Goal: Task Accomplishment & Management: Use online tool/utility

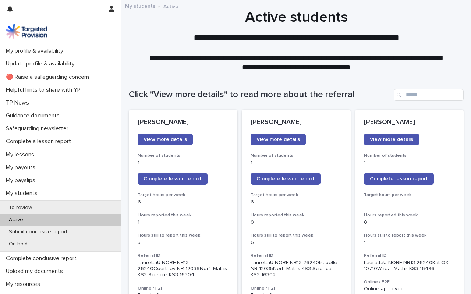
scroll to position [522, 0]
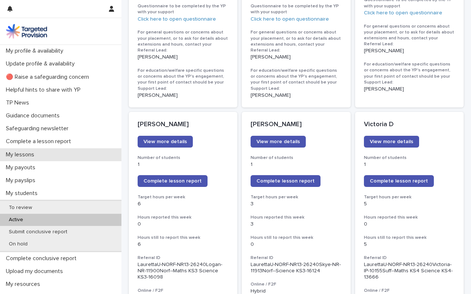
click at [30, 155] on p "My lessons" at bounding box center [21, 154] width 37 height 7
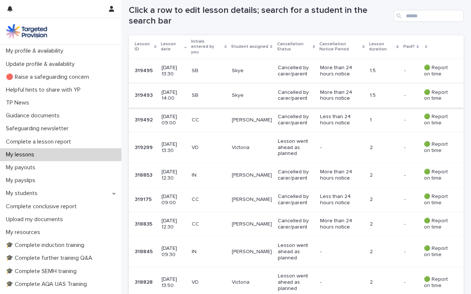
scroll to position [169, 0]
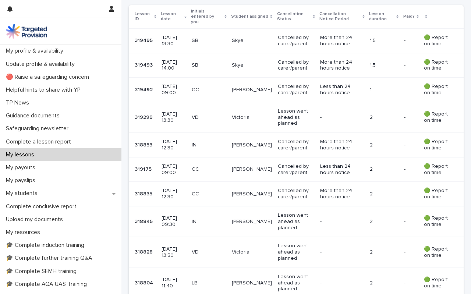
click at [294, 139] on p "Cancelled by carer/parent" at bounding box center [296, 145] width 36 height 13
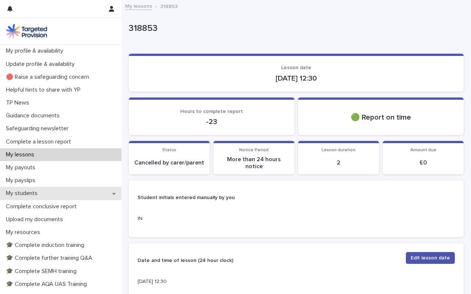
click at [28, 193] on p "My students" at bounding box center [23, 193] width 41 height 7
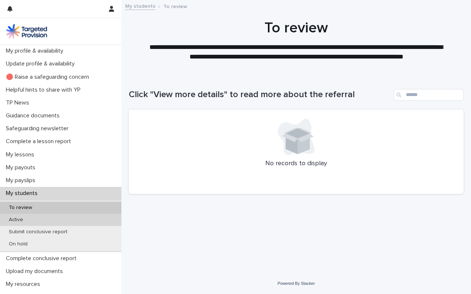
click at [21, 218] on p "Active" at bounding box center [16, 220] width 26 height 6
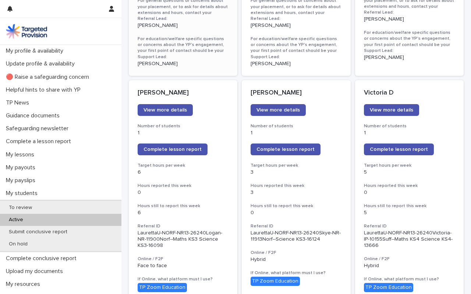
scroll to position [558, 0]
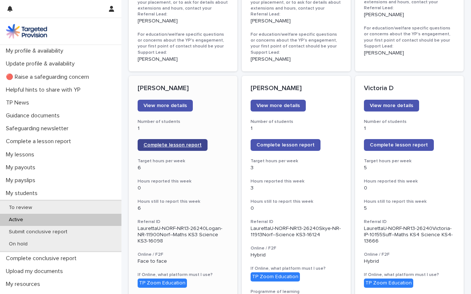
click at [156, 142] on span "Complete lesson report" at bounding box center [173, 144] width 58 height 5
